Goal: Transaction & Acquisition: Purchase product/service

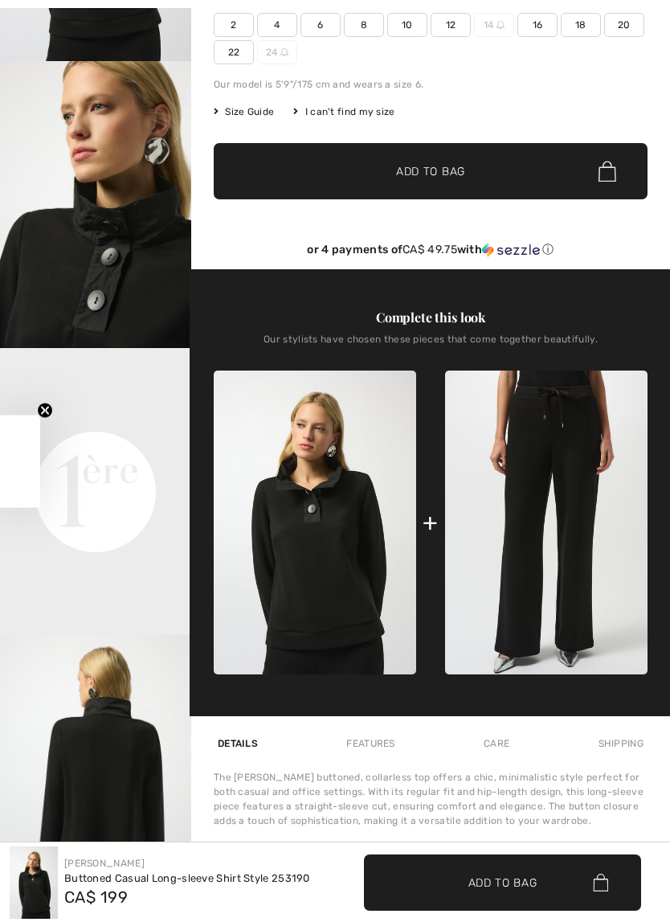
checkbox input "true"
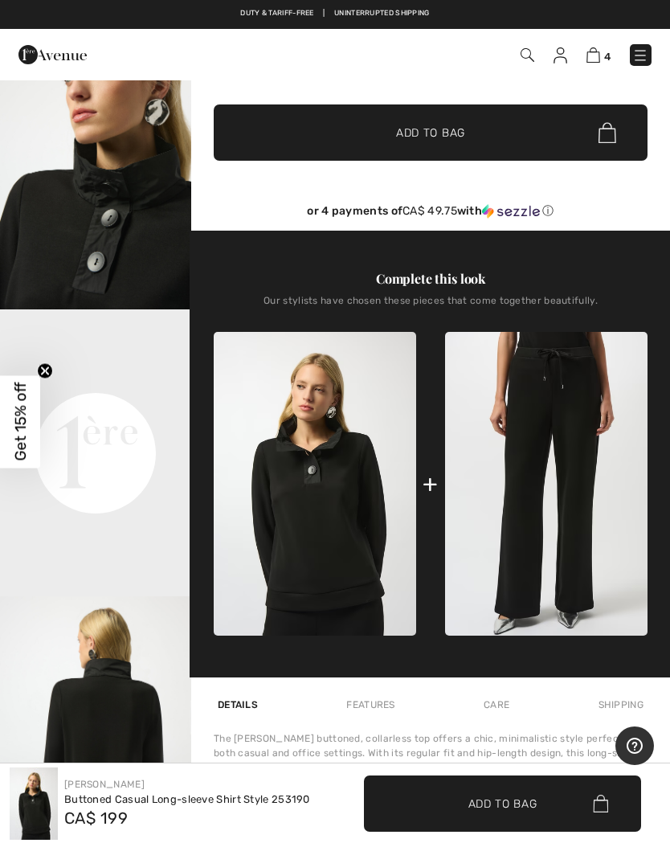
click at [539, 478] on img at bounding box center [546, 484] width 202 height 304
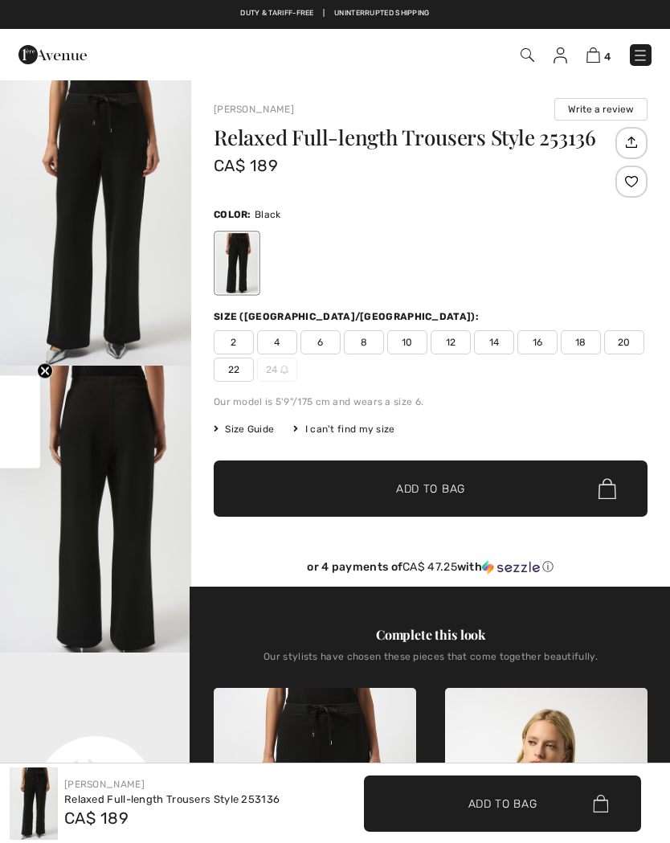
checkbox input "true"
click at [497, 337] on span "14" at bounding box center [494, 342] width 40 height 24
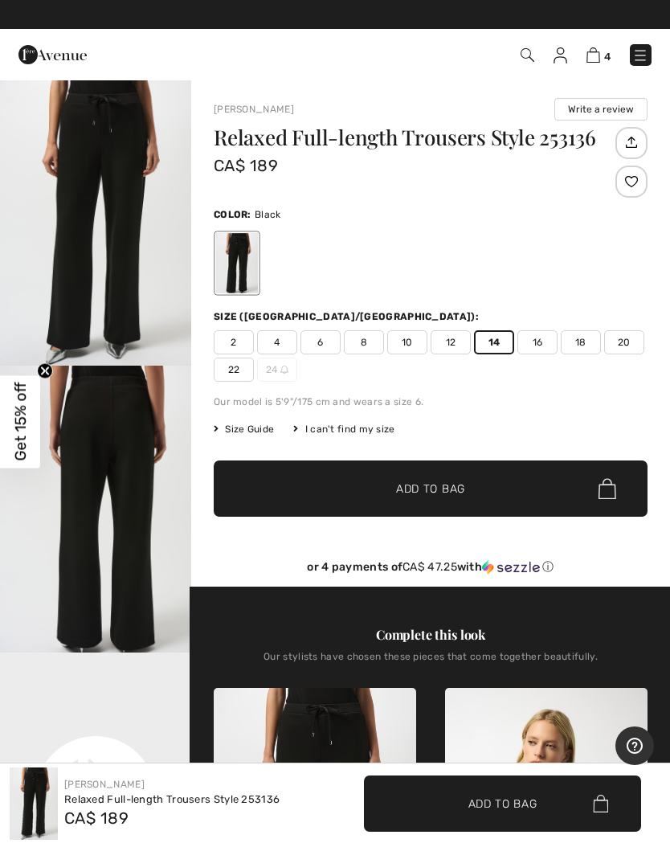
click at [480, 495] on span "✔ Added to Bag Add to Bag" at bounding box center [431, 488] width 434 height 56
